Goal: Communication & Community: Answer question/provide support

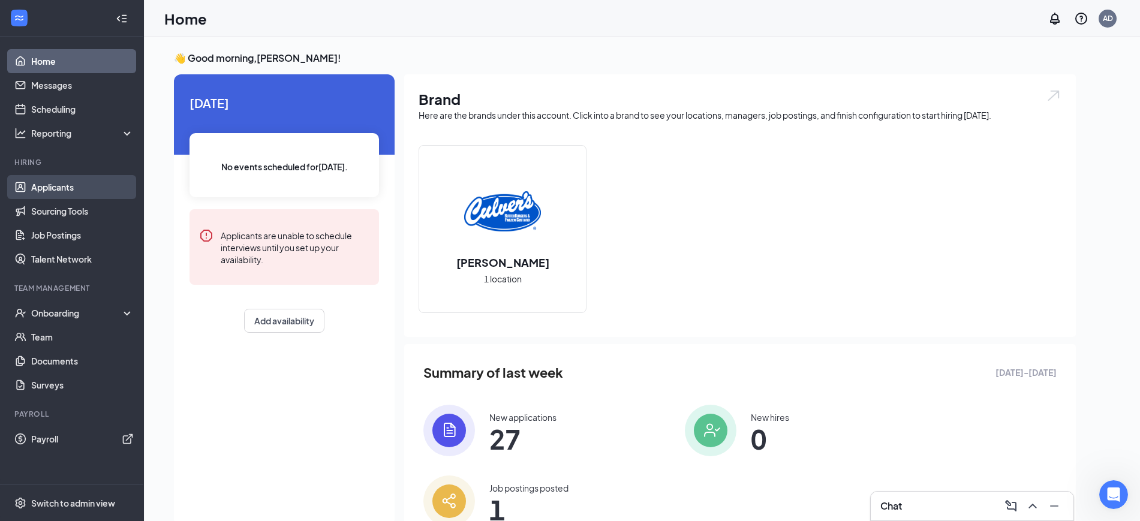
click at [50, 187] on link "Applicants" at bounding box center [82, 187] width 103 height 24
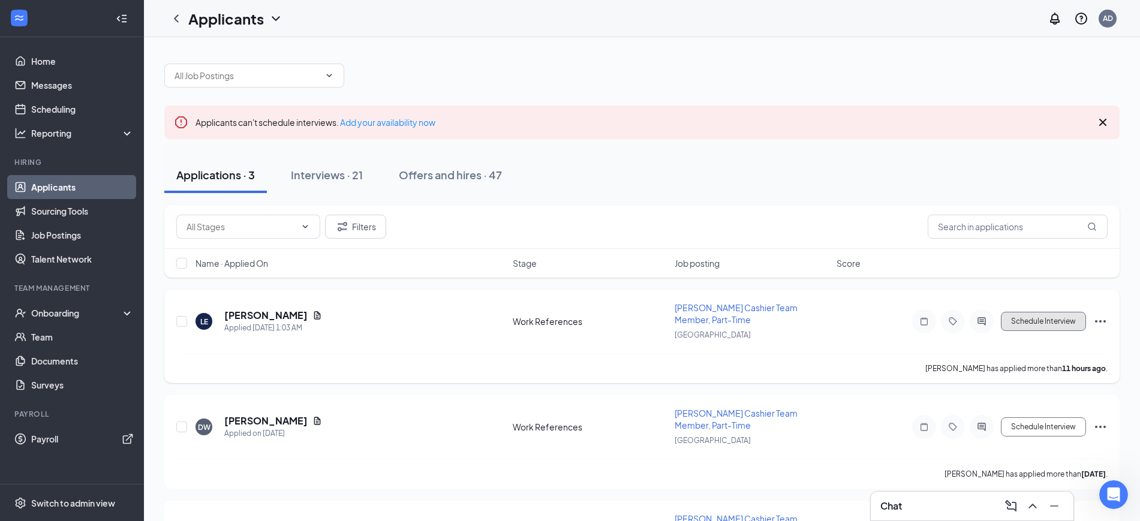
click at [646, 320] on button "Schedule Interview" at bounding box center [1042, 321] width 85 height 19
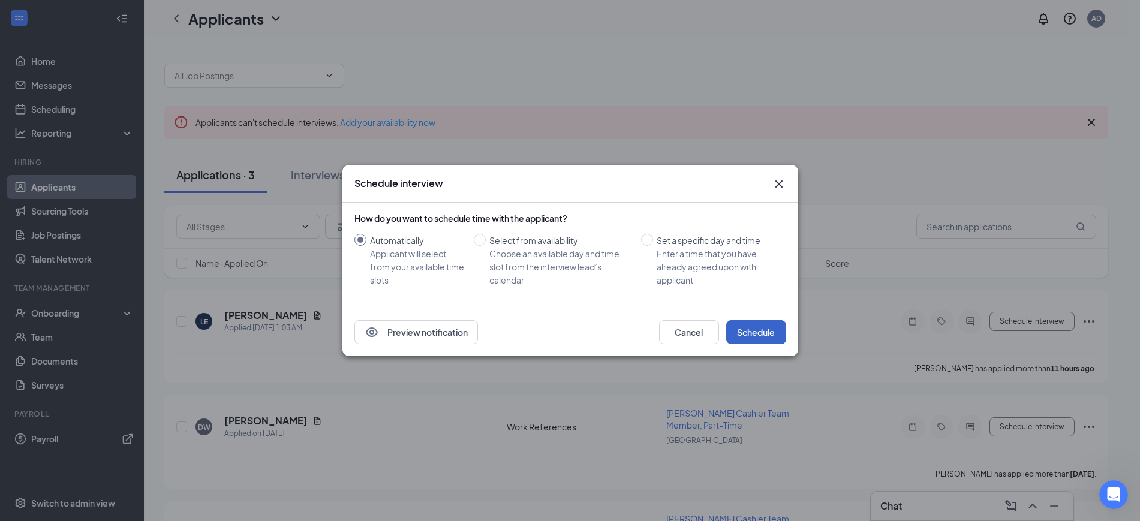
click at [646, 330] on button "Schedule" at bounding box center [756, 332] width 60 height 24
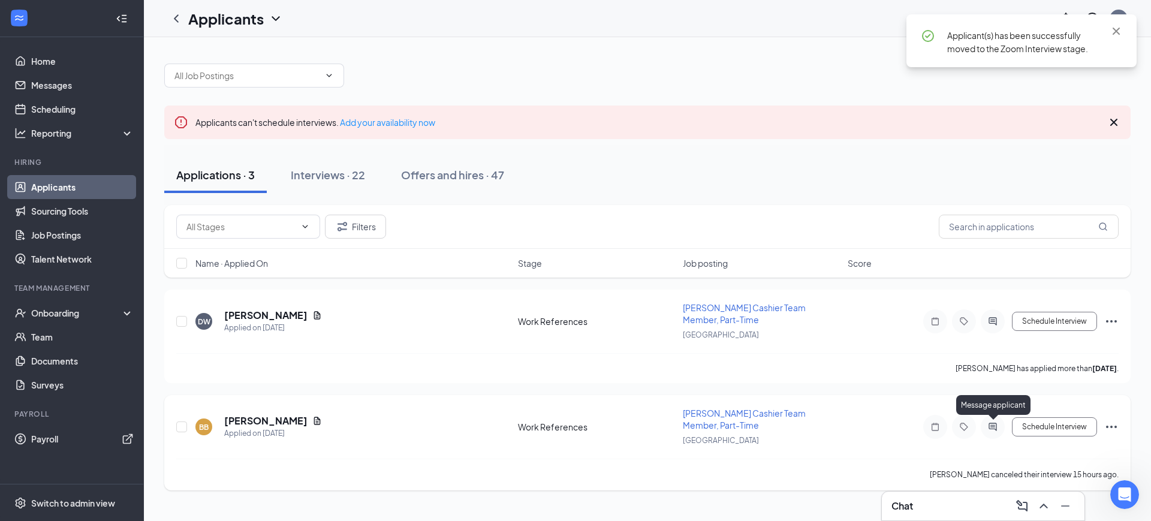
click at [646, 425] on icon "ActiveChat" at bounding box center [992, 427] width 14 height 10
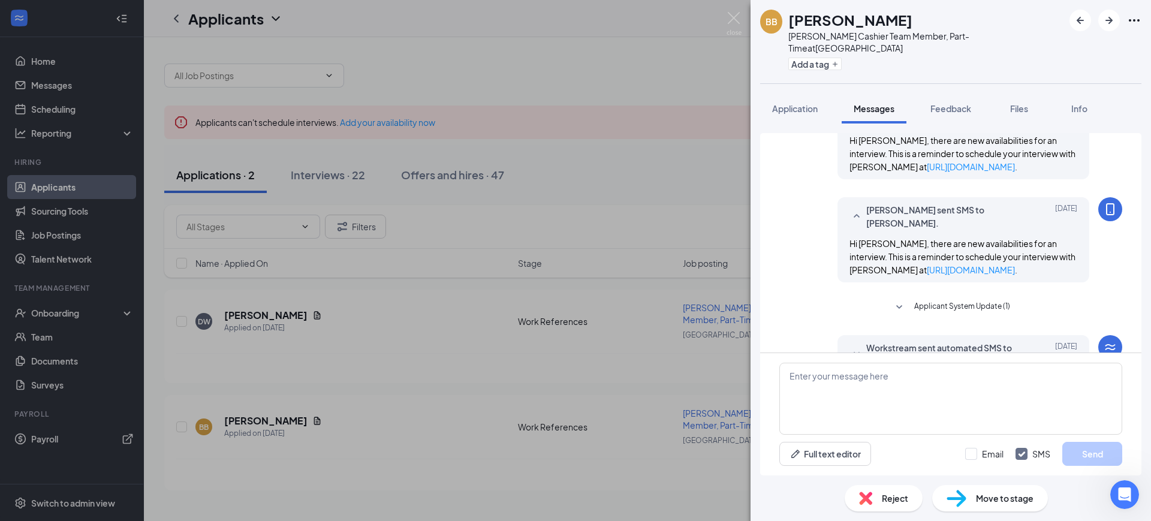
scroll to position [434, 0]
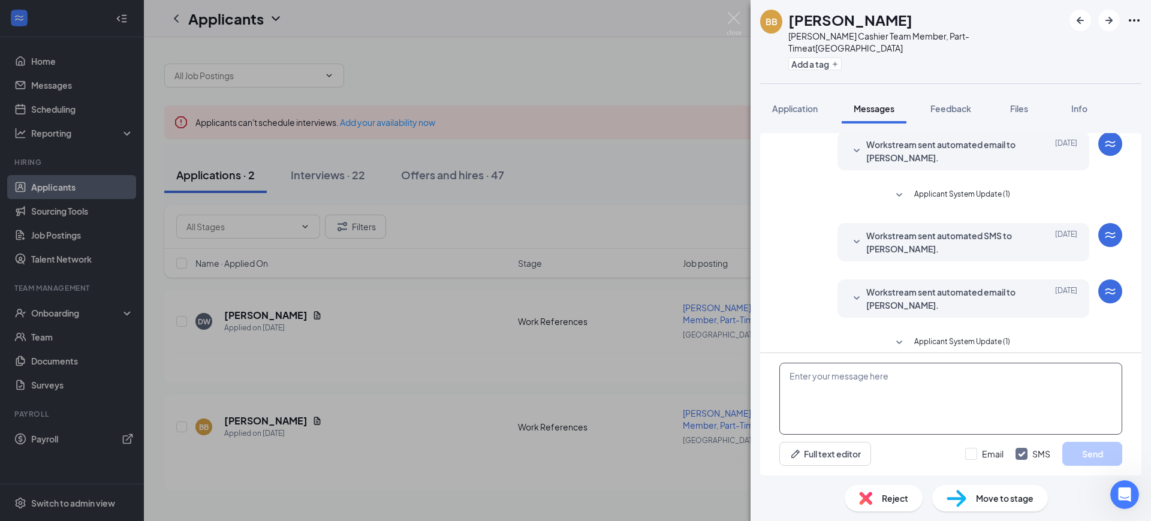
click at [646, 372] on textarea at bounding box center [950, 399] width 343 height 72
paste textarea "Hello [PERSON_NAME], I see that you cancelled your zoom interview with us - if …"
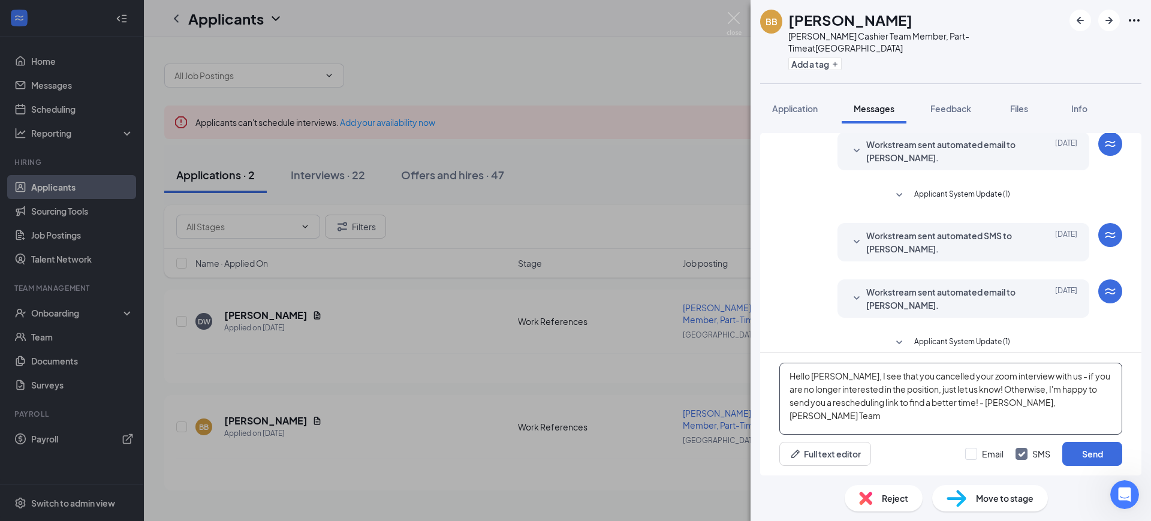
click at [646, 370] on textarea "Hello [PERSON_NAME], I see that you cancelled your zoom interview with us - if …" at bounding box center [950, 399] width 343 height 72
click at [646, 378] on textarea "Hello [PERSON_NAME], I see that you cancelled your zoom interview with us - if …" at bounding box center [950, 399] width 343 height 72
click at [646, 400] on textarea "Hello [PERSON_NAME], I see that you cancelled your zoom interview with us - if …" at bounding box center [950, 399] width 343 height 72
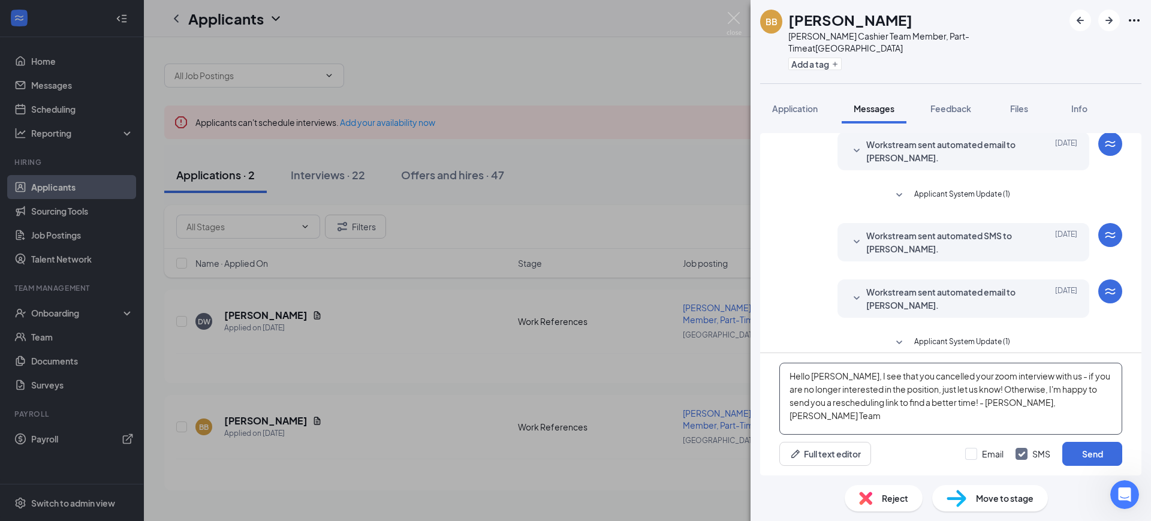
click at [646, 400] on textarea "Hello [PERSON_NAME], I see that you cancelled your zoom interview with us - if …" at bounding box center [950, 399] width 343 height 72
type textarea "Hello [PERSON_NAME], I see that you cancelled your zoom interview with us - if …"
click at [646, 457] on input "Email" at bounding box center [984, 454] width 38 height 12
checkbox input "true"
click at [646, 448] on button "Send" at bounding box center [1092, 454] width 60 height 24
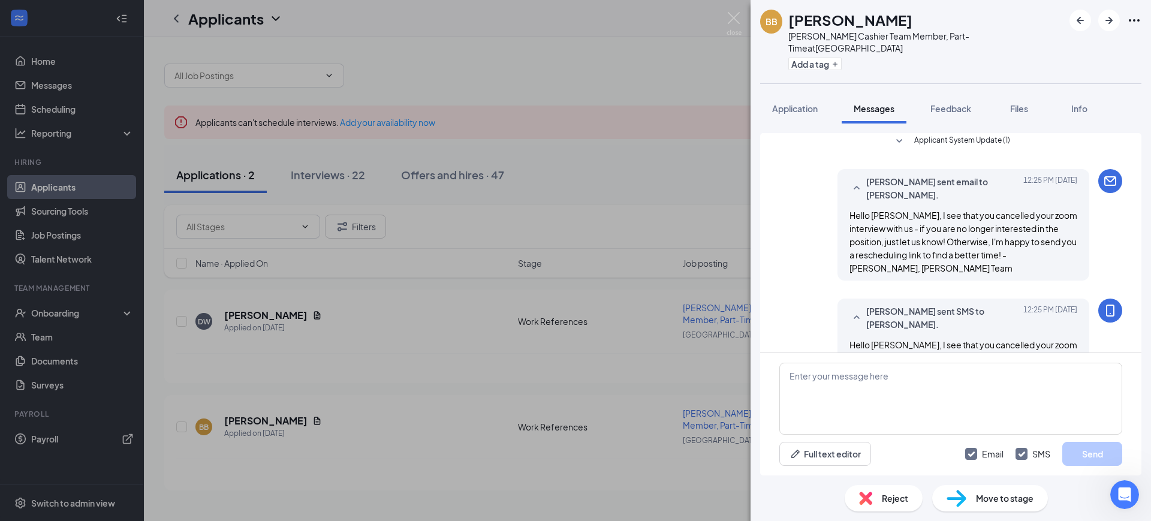
scroll to position [693, 0]
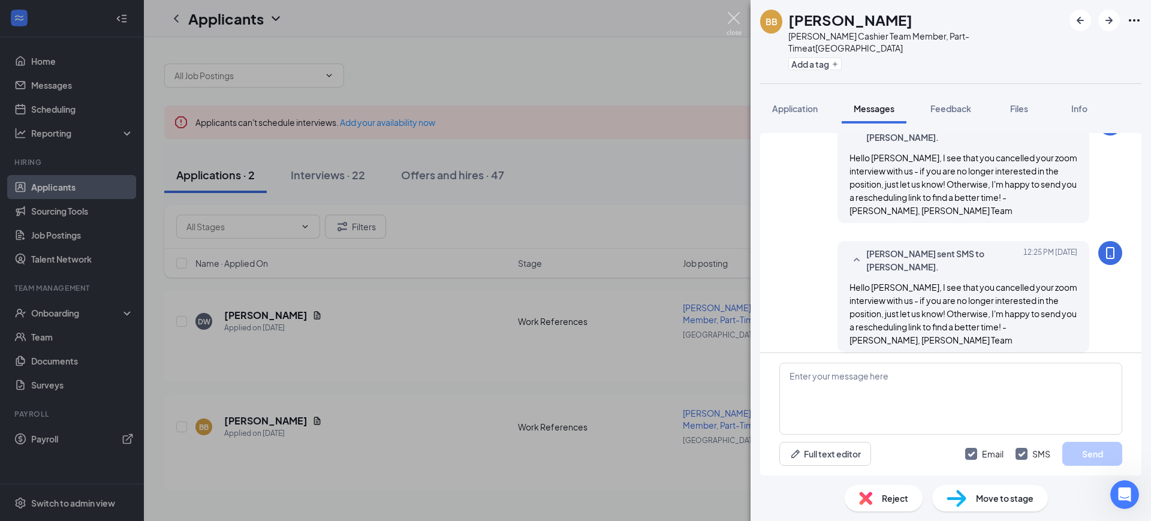
click at [646, 17] on img at bounding box center [734, 23] width 15 height 23
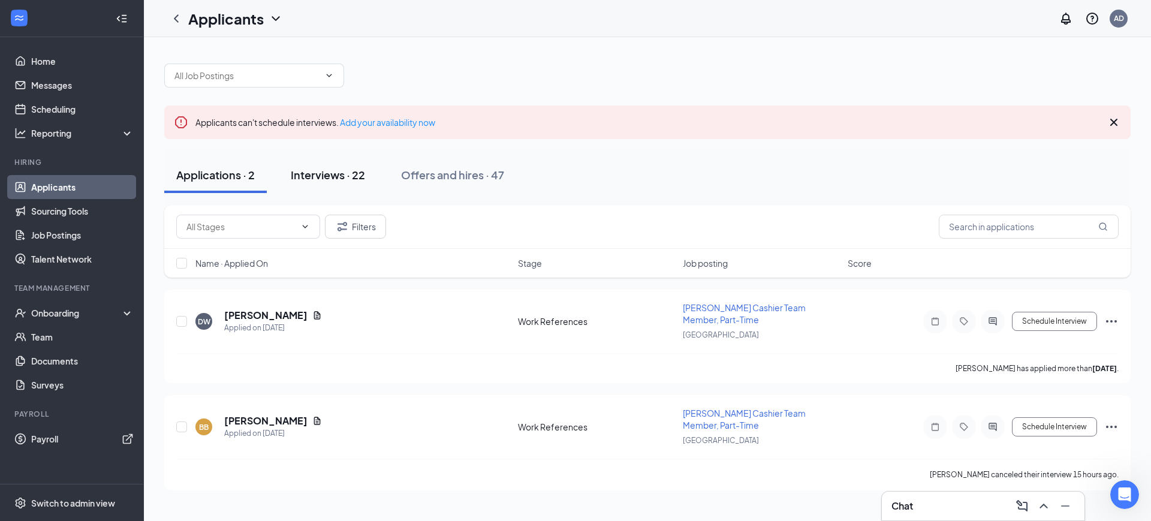
click at [315, 171] on div "Interviews · 22" at bounding box center [328, 174] width 74 height 15
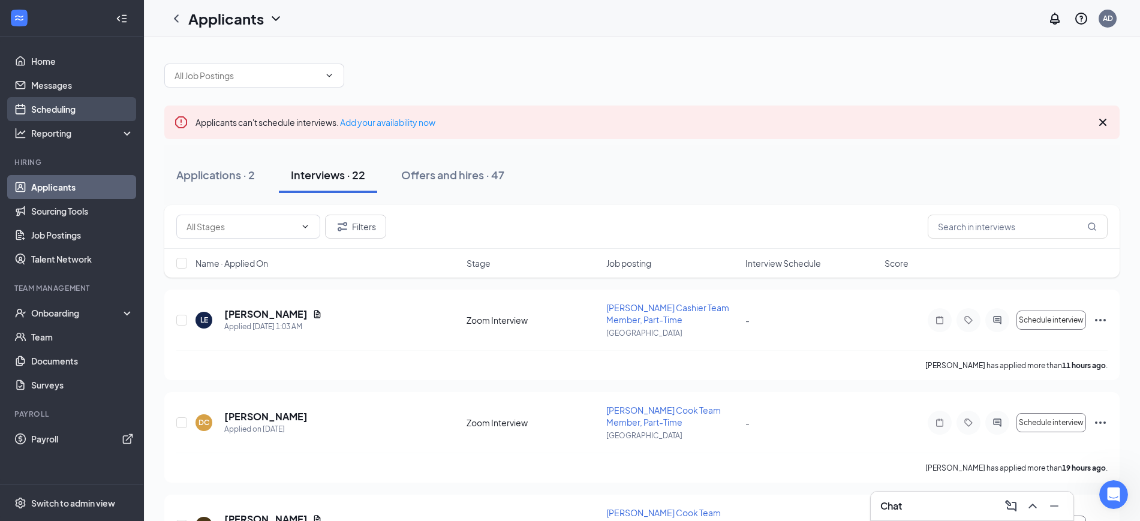
click at [59, 105] on link "Scheduling" at bounding box center [82, 109] width 103 height 24
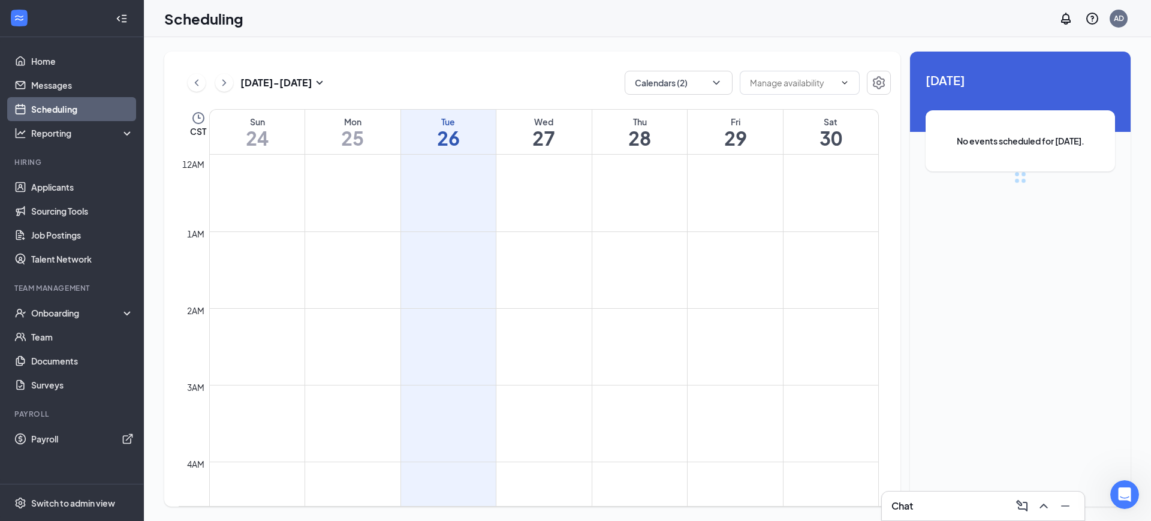
scroll to position [589, 0]
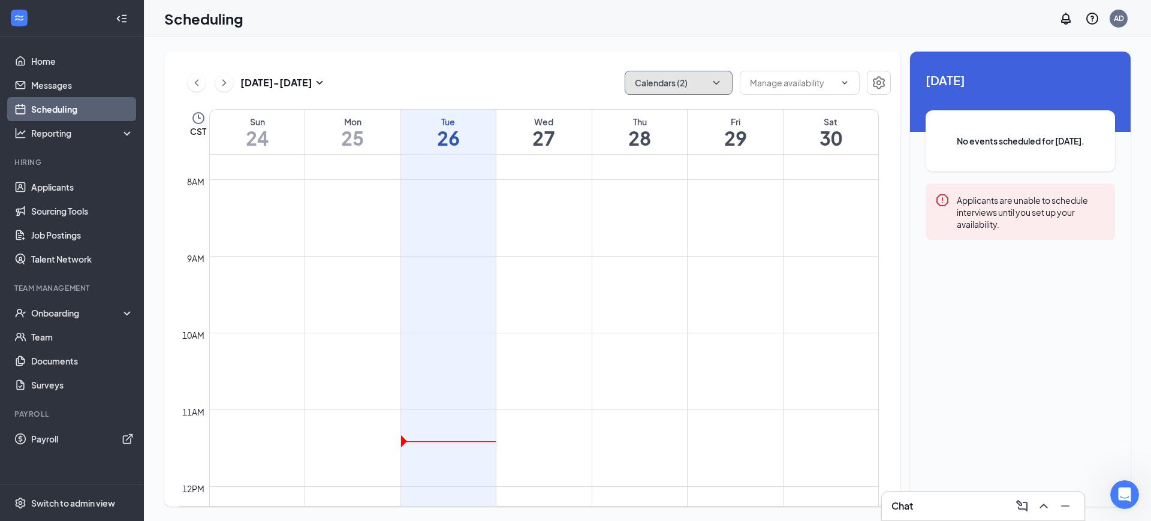
click at [646, 85] on button "Calendars (2)" at bounding box center [679, 83] width 108 height 24
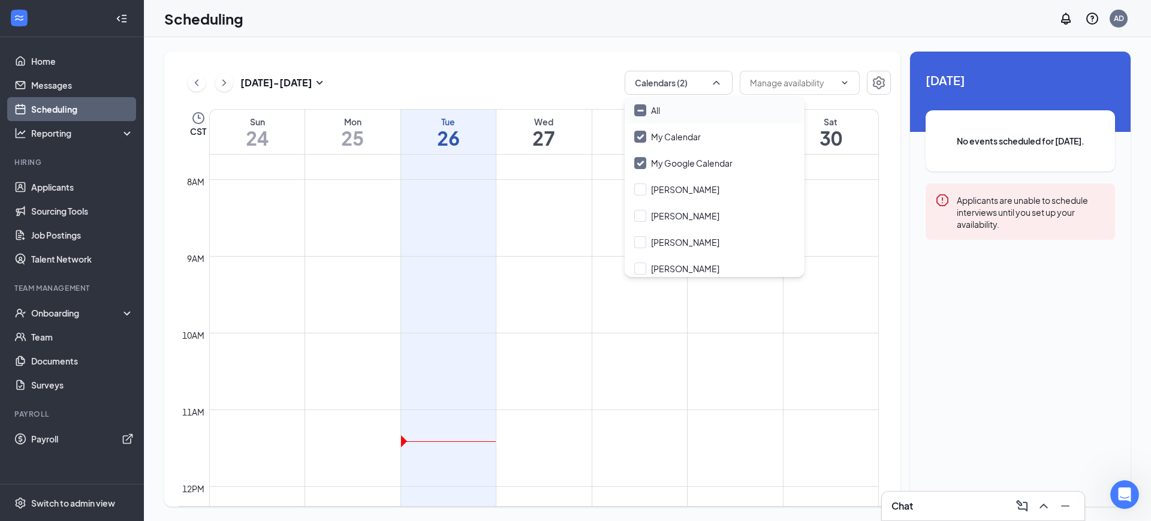
click at [639, 108] on input "All" at bounding box center [647, 110] width 26 height 12
checkbox input "true"
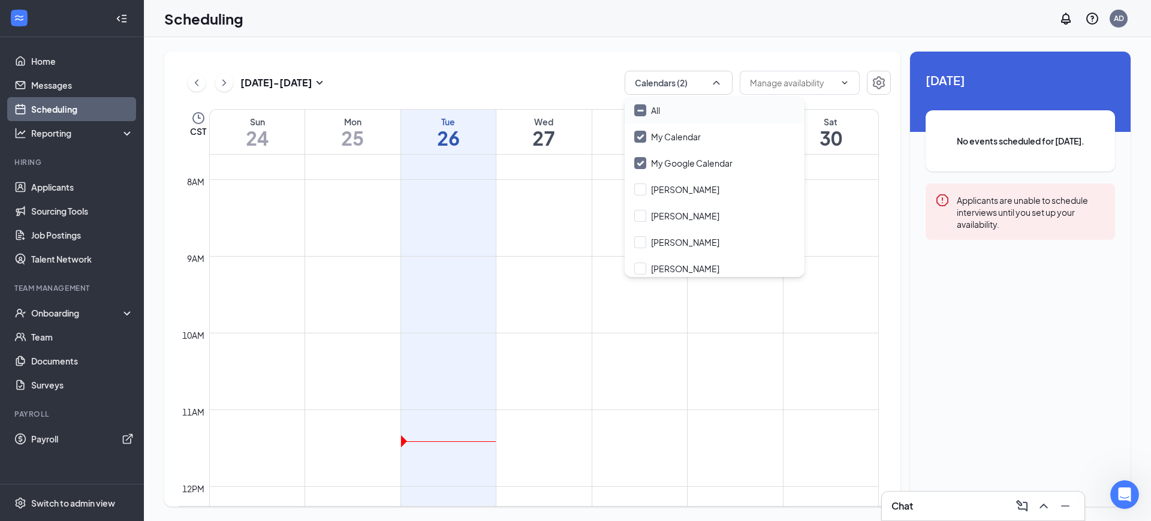
checkbox input "true"
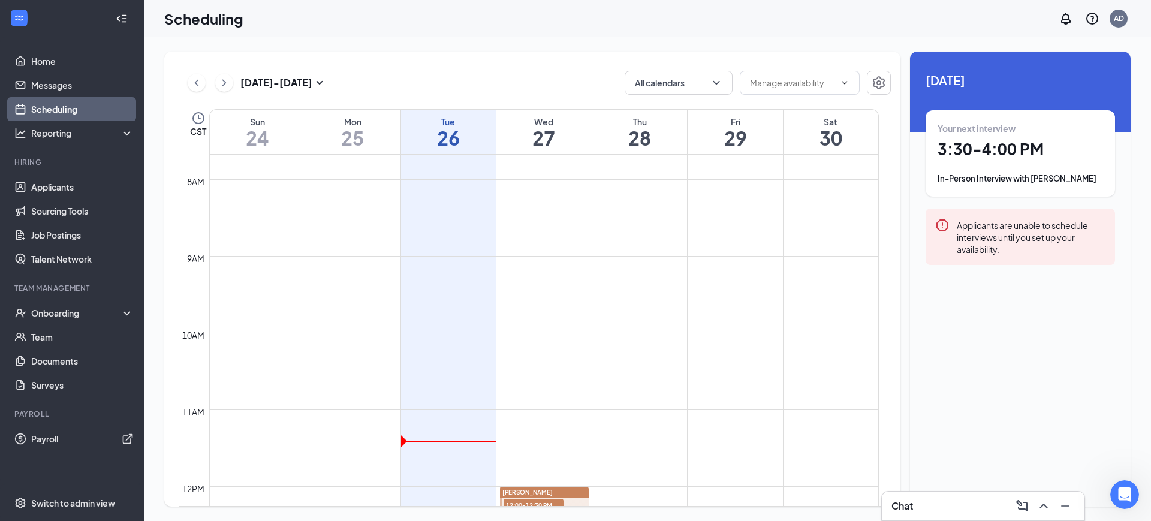
click at [550, 80] on div "[DATE] - [DATE] All calendars" at bounding box center [535, 83] width 712 height 24
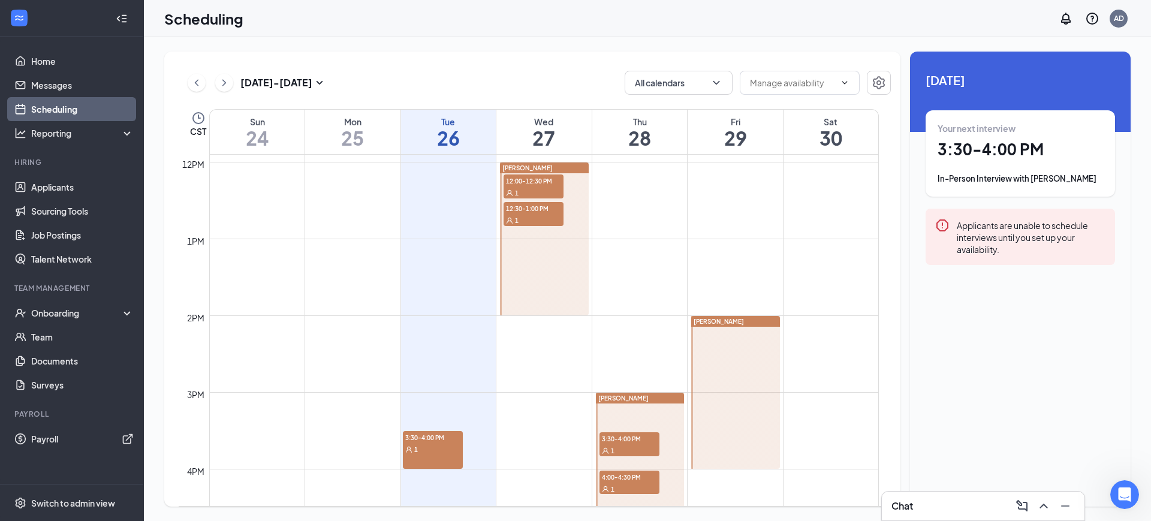
scroll to position [814, 0]
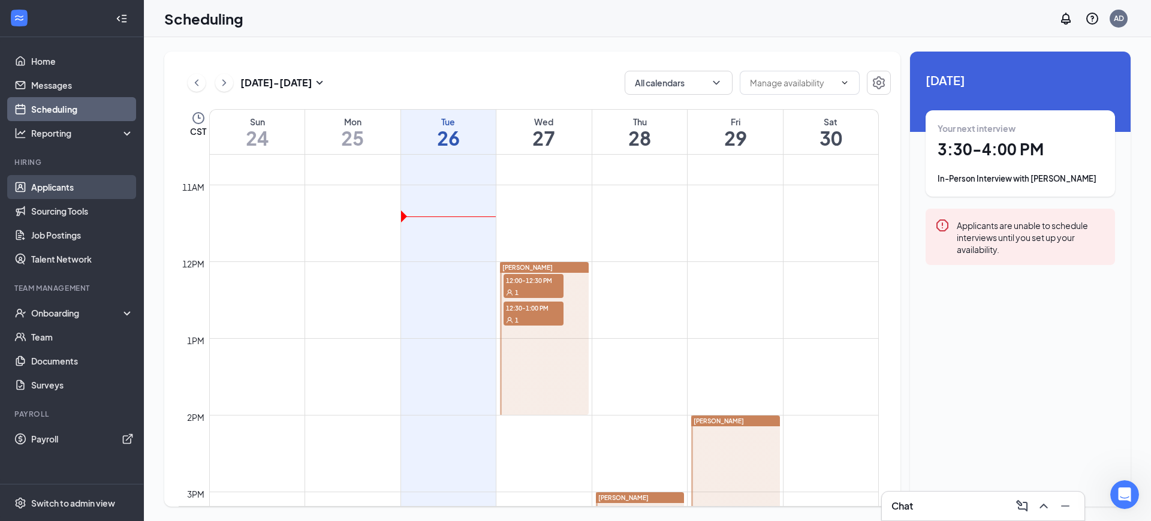
click at [76, 189] on link "Applicants" at bounding box center [82, 187] width 103 height 24
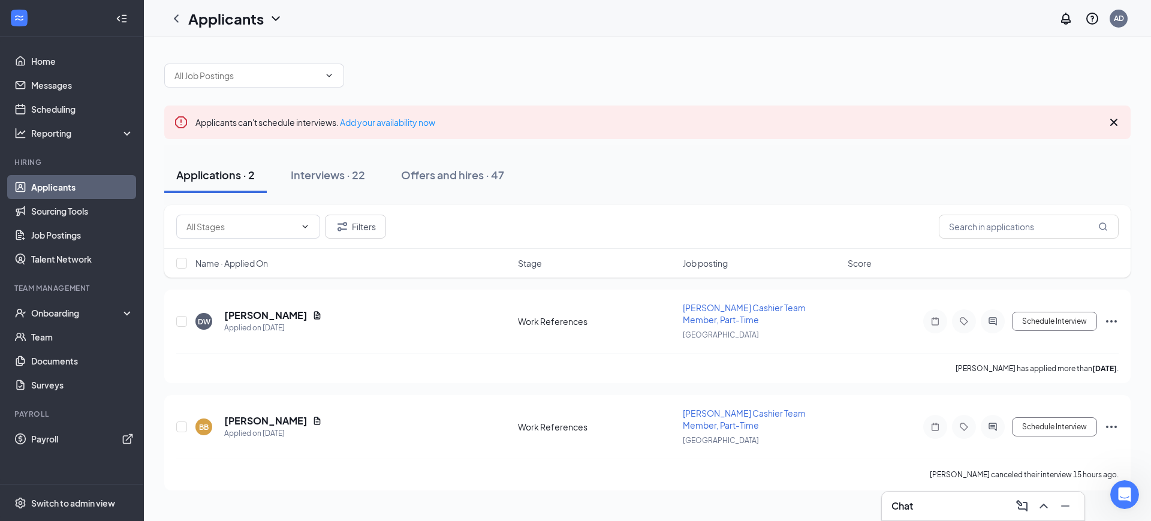
click at [527, 215] on div "Filters" at bounding box center [647, 227] width 942 height 24
